Goal: Information Seeking & Learning: Learn about a topic

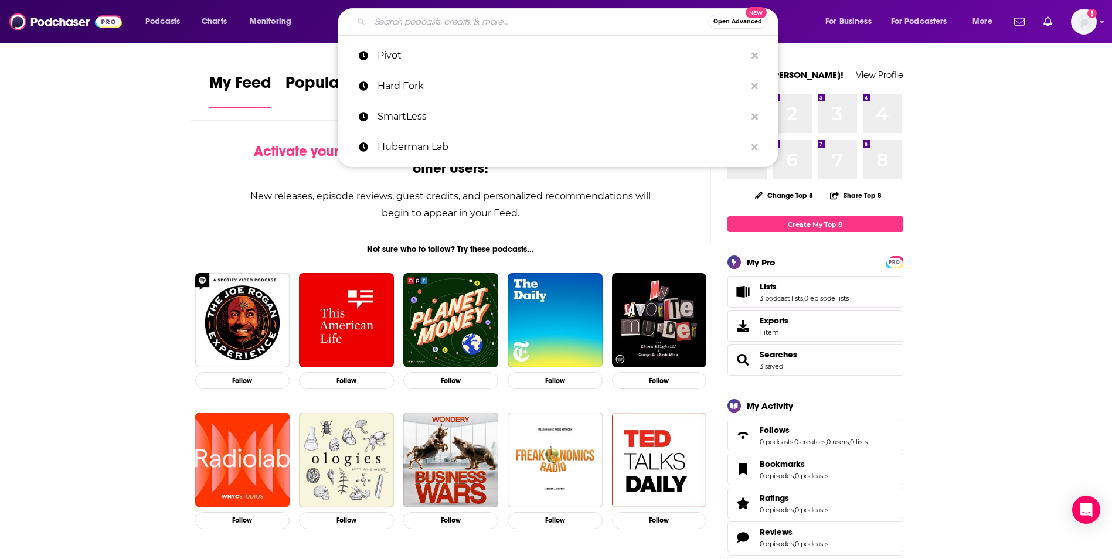
click at [473, 25] on input "Search podcasts, credits, & more..." at bounding box center [539, 21] width 338 height 19
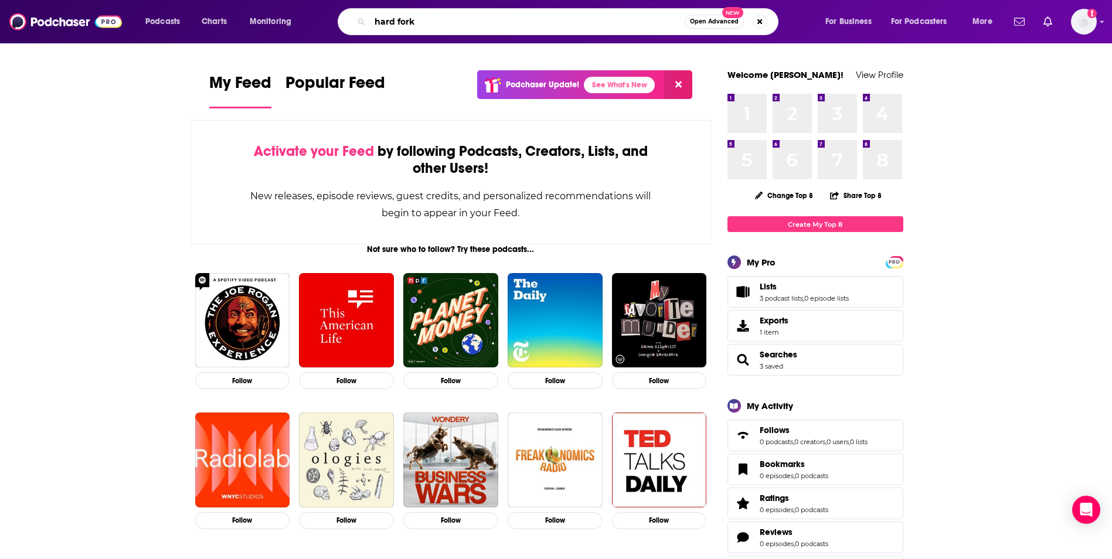
type input "hard fork"
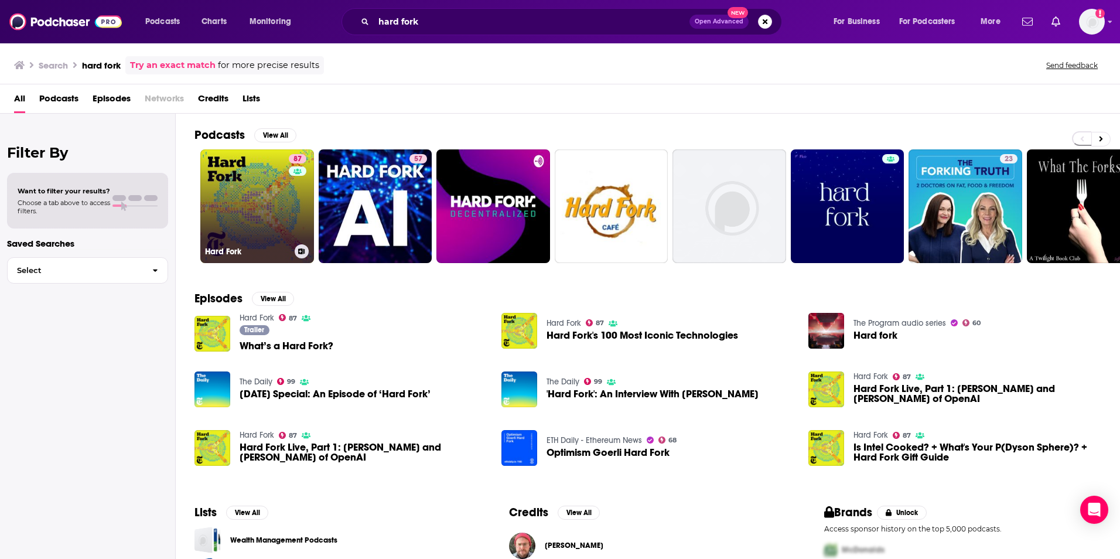
click at [275, 205] on link "87 Hard Fork" at bounding box center [257, 206] width 114 height 114
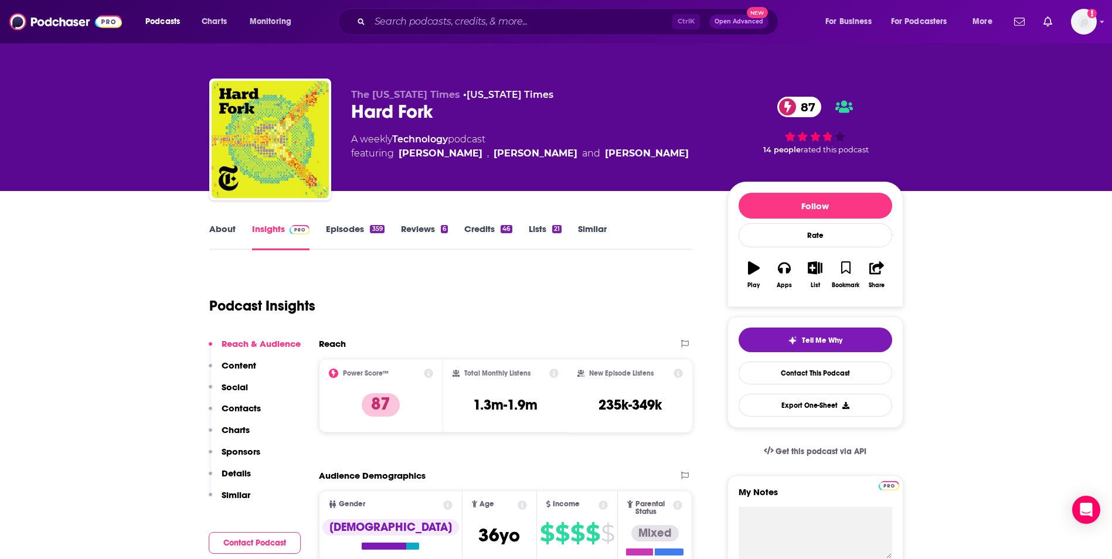
click at [348, 228] on link "Episodes 359" at bounding box center [355, 236] width 58 height 27
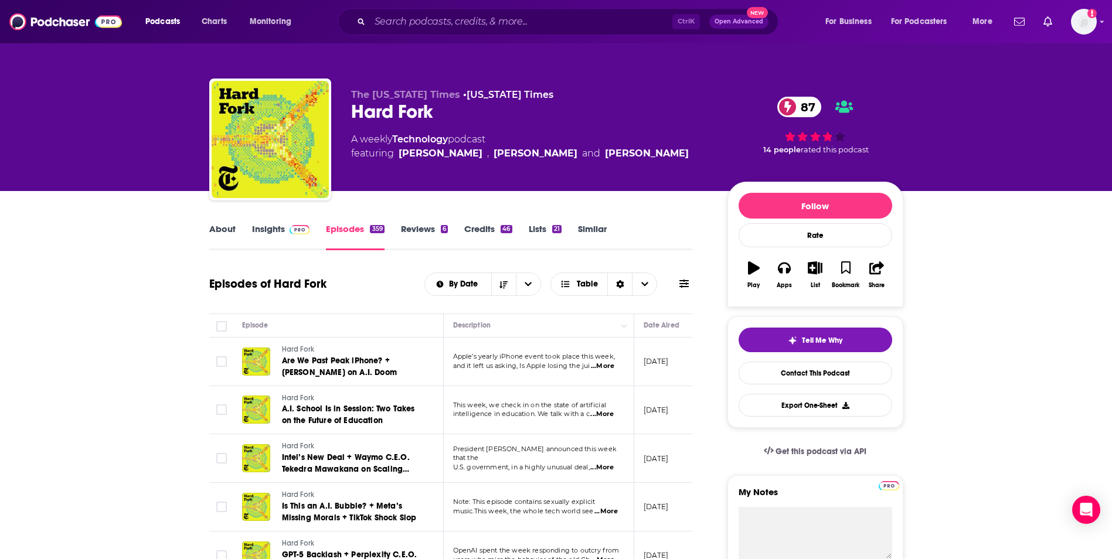
click at [606, 414] on span "...More" at bounding box center [601, 414] width 23 height 9
click at [381, 414] on span "A.I. School Is in Session: Two Takes on the Future of Education" at bounding box center [348, 415] width 133 height 22
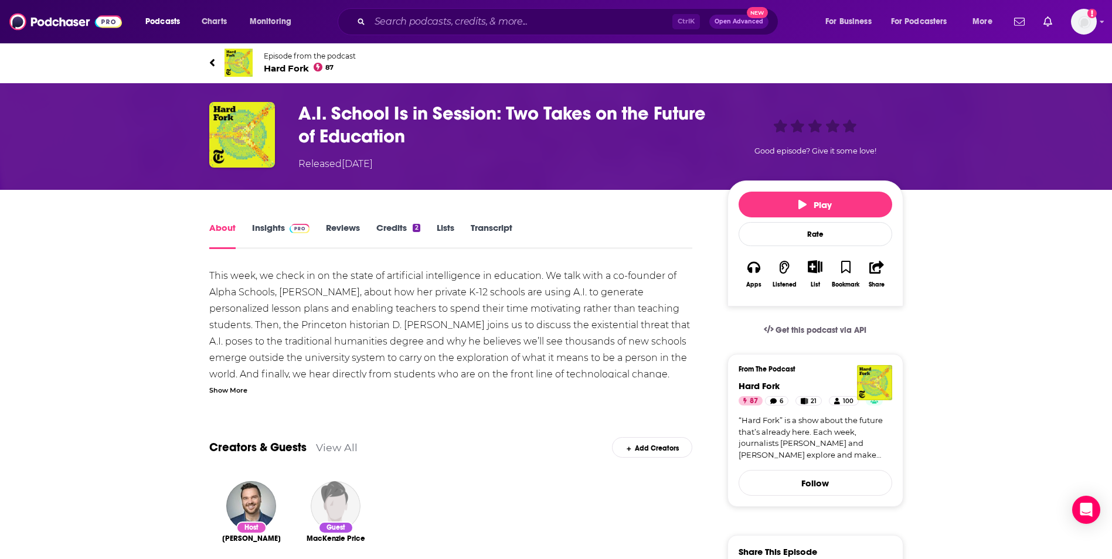
click at [495, 224] on link "Transcript" at bounding box center [492, 235] width 42 height 27
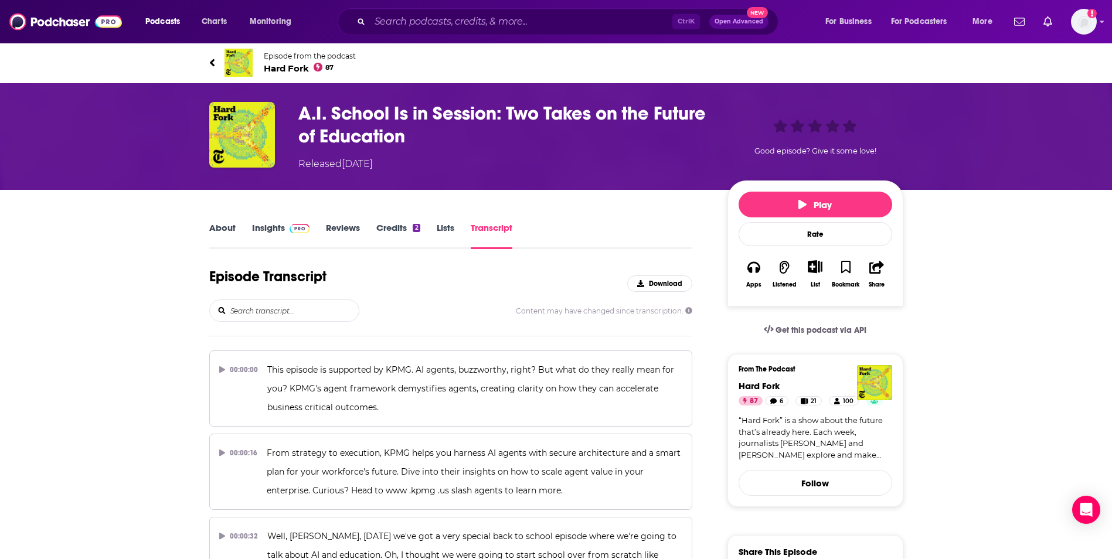
click at [490, 291] on div "Episode Transcript Download" at bounding box center [450, 284] width 483 height 32
click at [657, 285] on span "Download" at bounding box center [665, 284] width 33 height 8
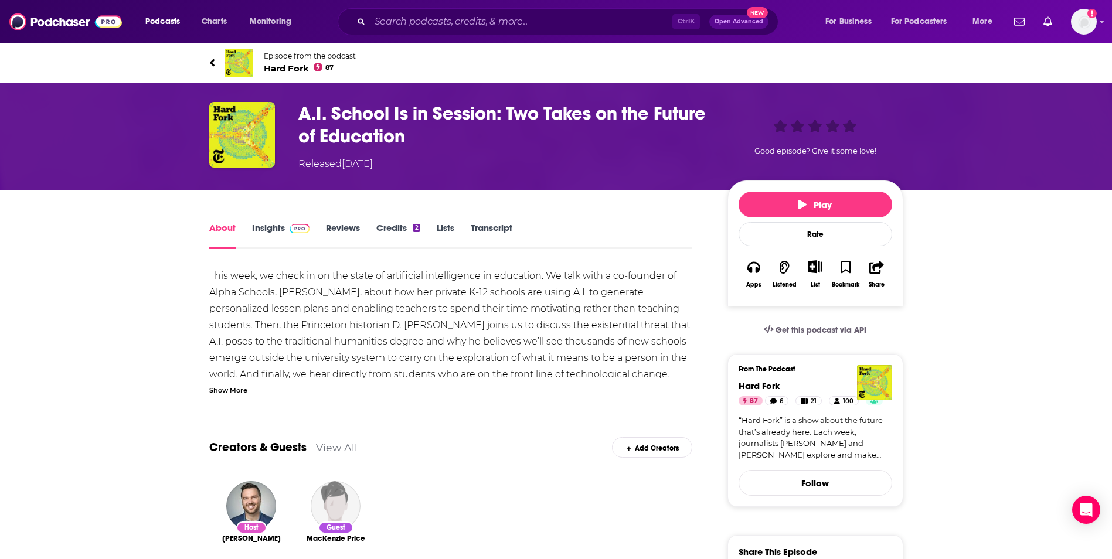
click at [462, 427] on div "Creators & Guests View All Add Creators" at bounding box center [450, 440] width 483 height 63
click at [226, 390] on div "Show More" at bounding box center [228, 389] width 38 height 11
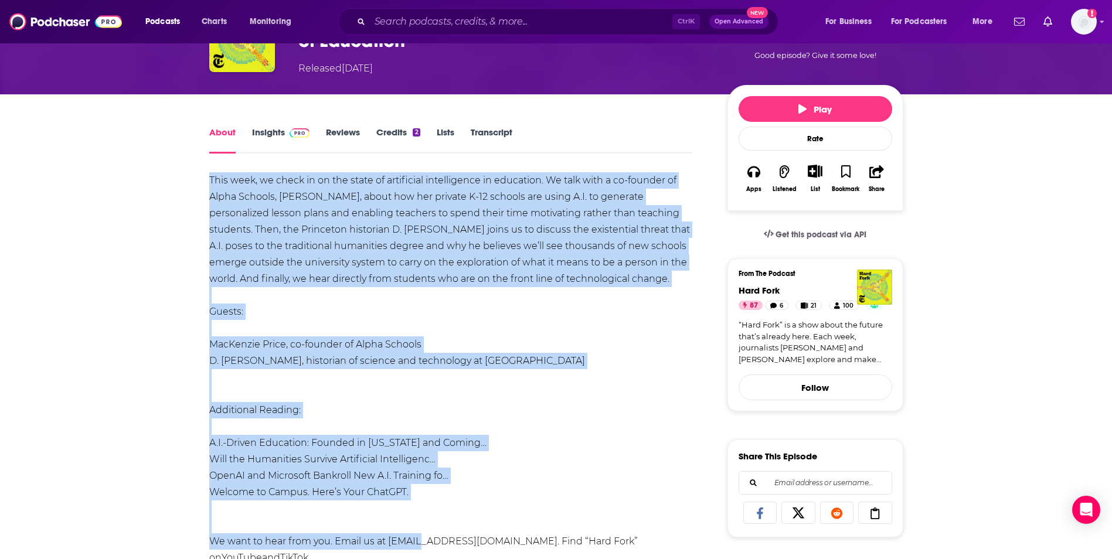
scroll to position [102, 0]
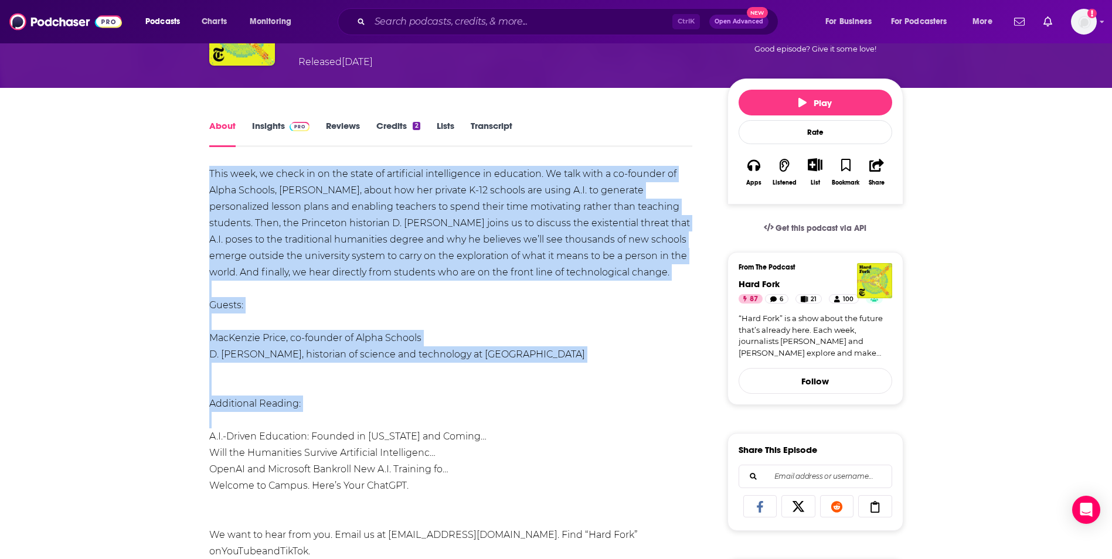
drag, startPoint x: 211, startPoint y: 271, endPoint x: 447, endPoint y: 498, distance: 327.4
click at [447, 498] on div "This week, we check in on the state of artificial intelligence in education. We…" at bounding box center [450, 387] width 483 height 443
click at [264, 352] on link "D. [PERSON_NAME]" at bounding box center [255, 354] width 93 height 11
copy div "This week, we check in on the state of artificial intelligence in education. We…"
click at [550, 472] on li "OpenAI and Microsoft Bankroll New A.I. Training fo…" at bounding box center [450, 469] width 483 height 16
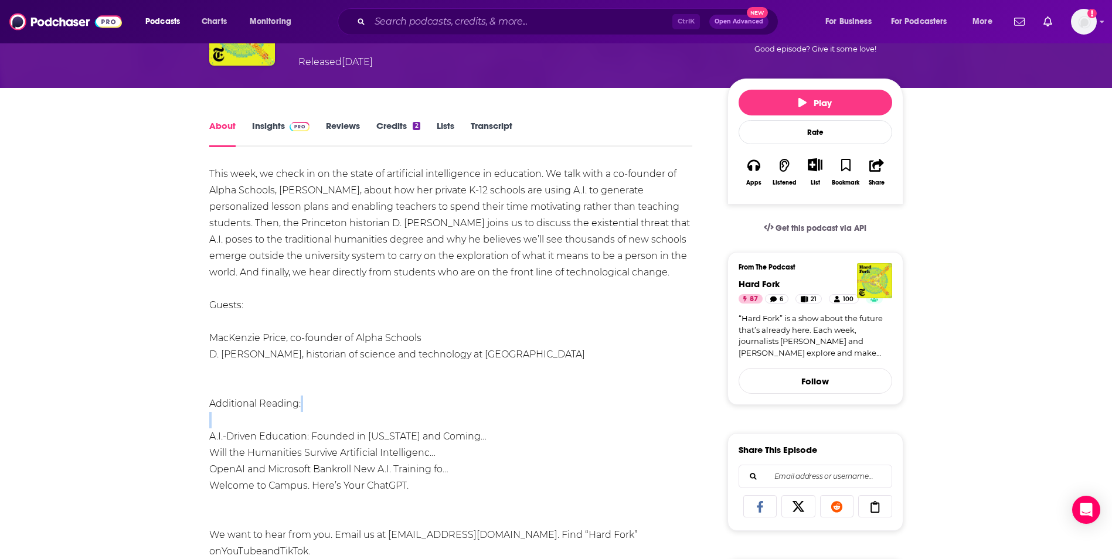
drag, startPoint x: 205, startPoint y: 428, endPoint x: 482, endPoint y: 505, distance: 287.6
click at [482, 505] on div "About Insights Reviews Credits 2 Lists Transcript This week, we check in on the…" at bounding box center [458, 562] width 537 height 888
copy div
